Goal: Task Accomplishment & Management: Use online tool/utility

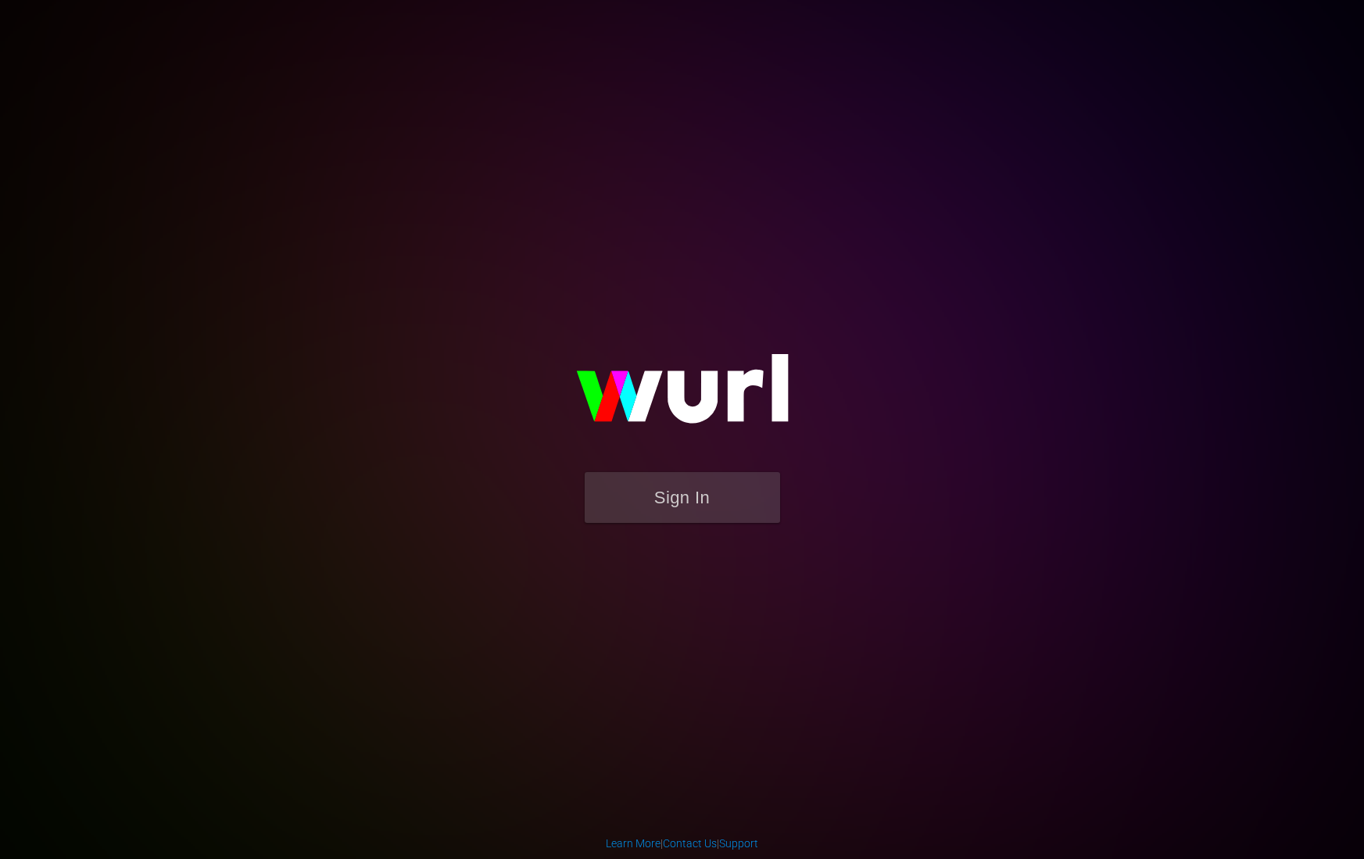
click at [658, 458] on img at bounding box center [682, 397] width 313 height 152
click at [657, 496] on button "Sign In" at bounding box center [682, 497] width 195 height 51
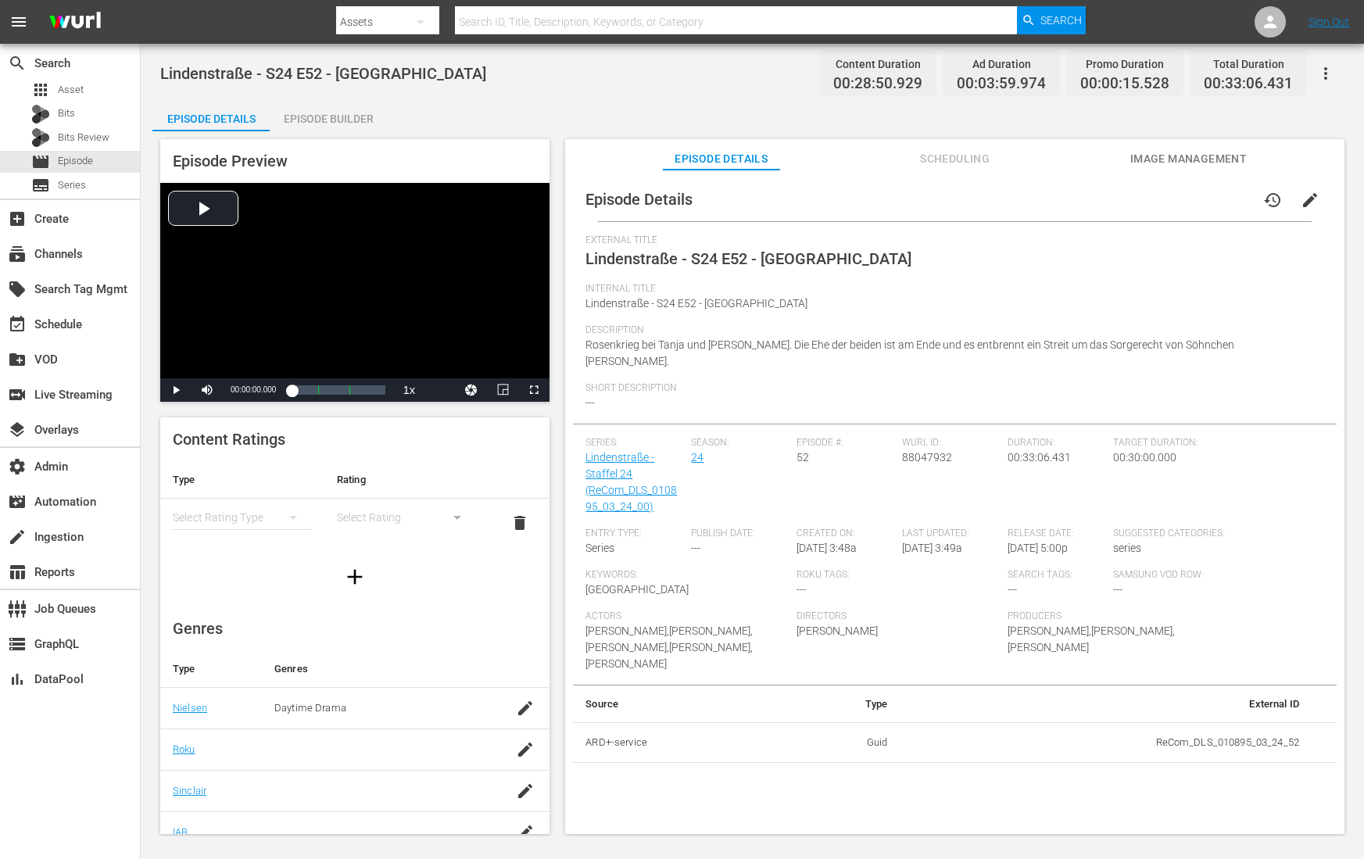
scroll to position [147, 0]
